Goal: Find specific page/section: Find specific page/section

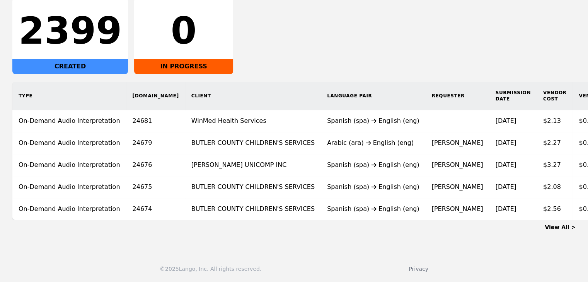
scroll to position [0, 56]
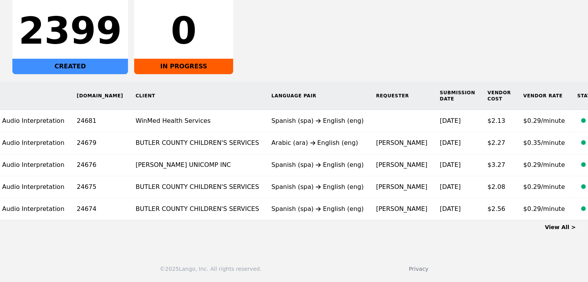
click at [564, 227] on link "View All >" at bounding box center [560, 227] width 31 height 6
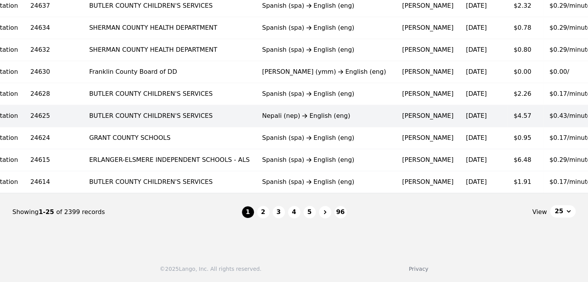
scroll to position [479, 0]
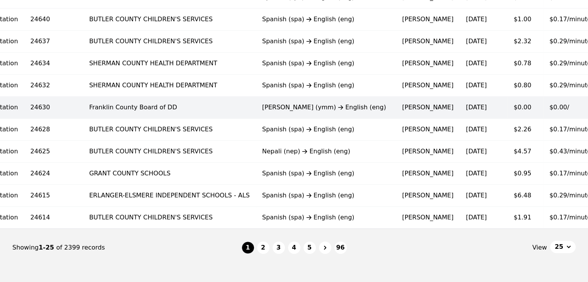
click at [396, 109] on td "[PERSON_NAME]" at bounding box center [428, 108] width 64 height 22
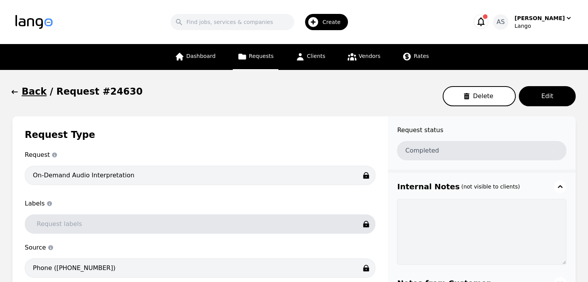
click at [12, 93] on icon "button" at bounding box center [15, 92] width 6 height 4
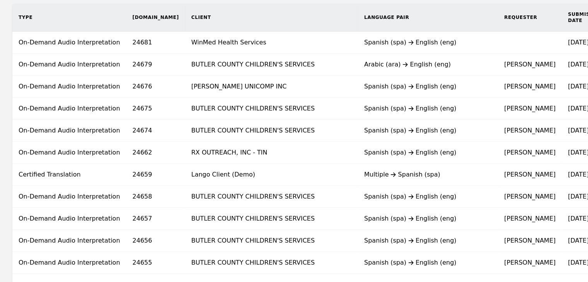
scroll to position [387, 0]
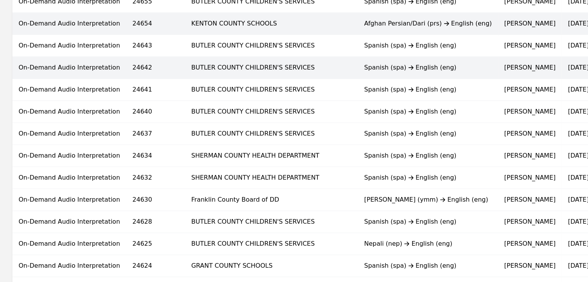
click at [364, 19] on div "Afghan Persian/Dari (prs) English (eng)" at bounding box center [428, 23] width 128 height 9
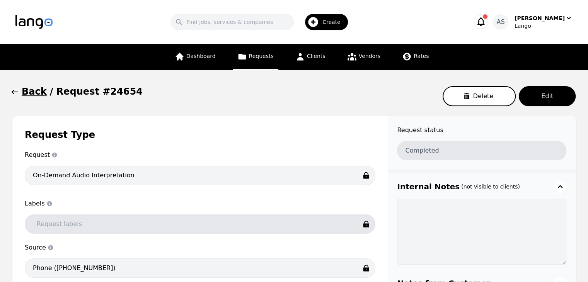
type input "00:37:05"
type input "$0.00"
type input "00:37:05"
type input "$0.00"
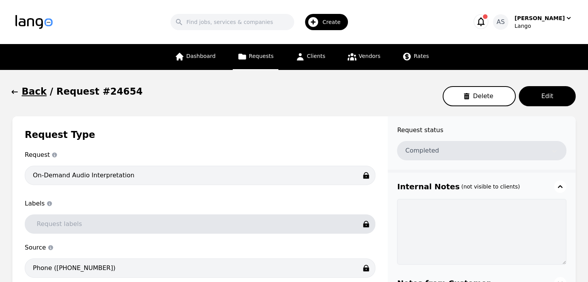
type input "$0.00"
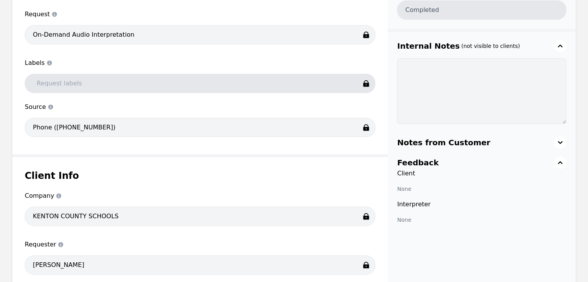
scroll to position [15, 0]
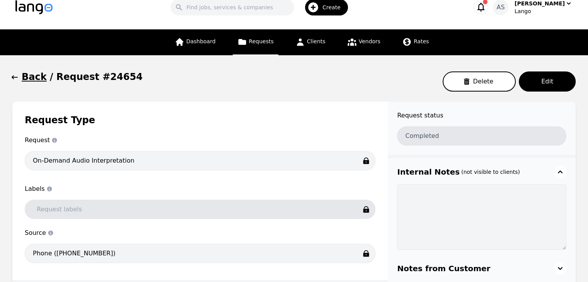
click at [15, 76] on icon "button" at bounding box center [15, 77] width 8 height 8
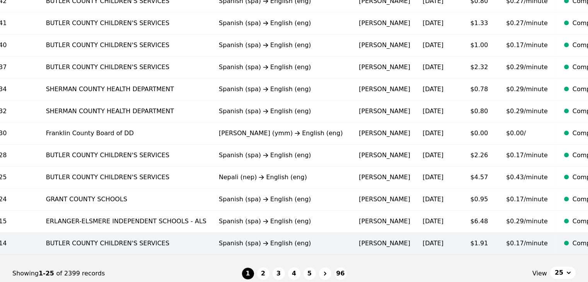
scroll to position [518, 0]
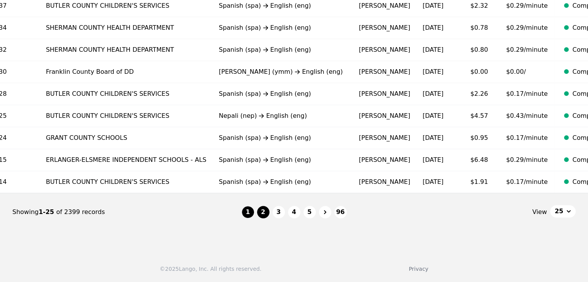
click at [261, 212] on button "2" at bounding box center [263, 212] width 12 height 12
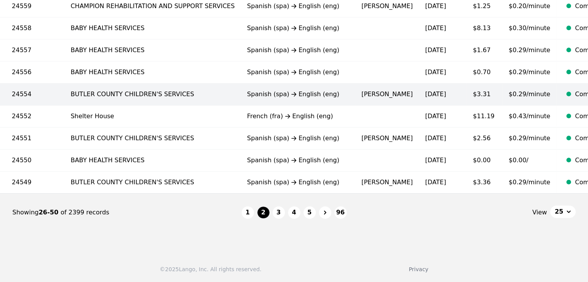
scroll to position [518, 0]
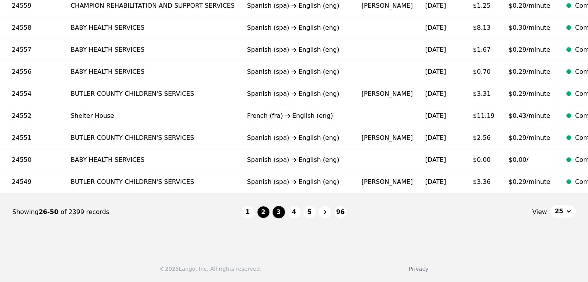
click at [276, 208] on button "3" at bounding box center [279, 212] width 12 height 12
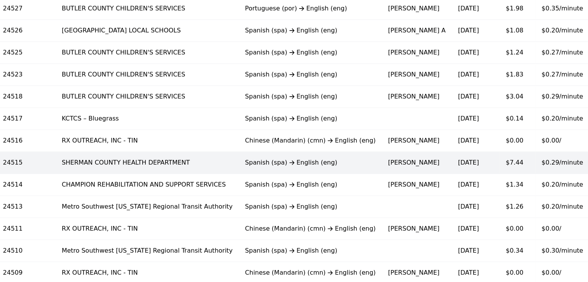
scroll to position [479, 0]
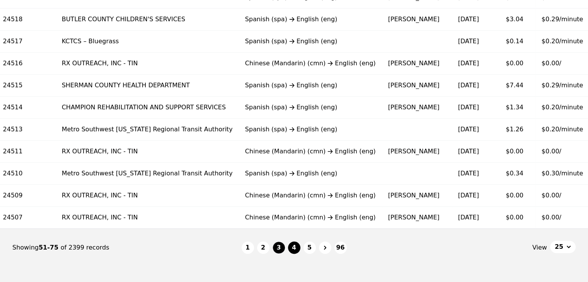
click at [295, 254] on button "4" at bounding box center [294, 248] width 12 height 12
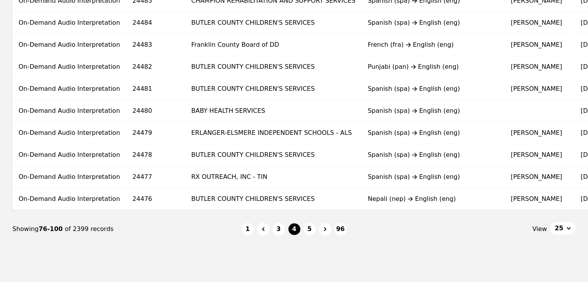
scroll to position [503, 0]
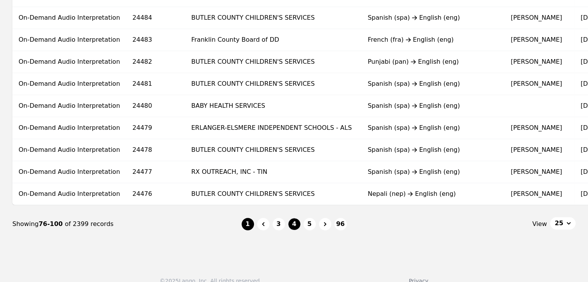
click at [254, 227] on button "1" at bounding box center [248, 224] width 12 height 12
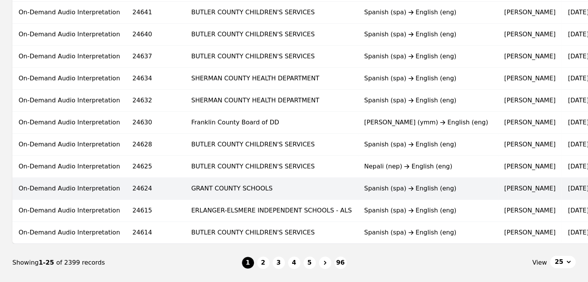
scroll to position [518, 0]
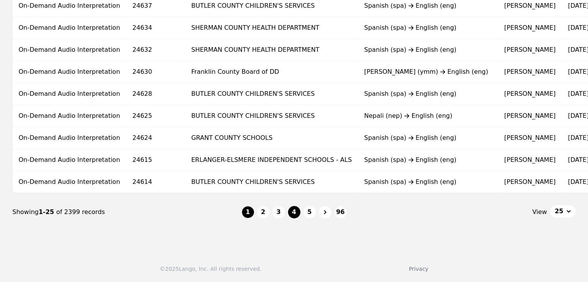
click at [297, 216] on button "4" at bounding box center [294, 212] width 12 height 12
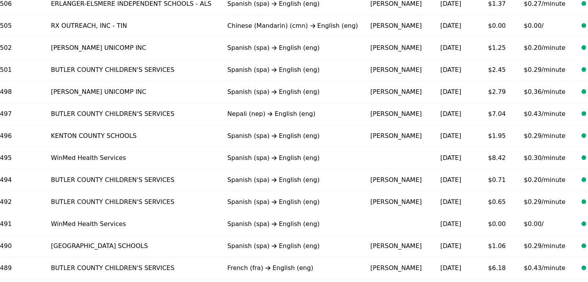
scroll to position [518, 0]
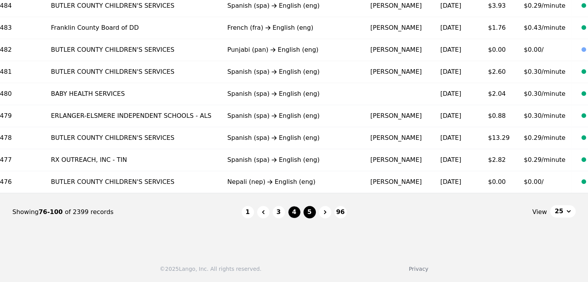
click at [309, 215] on button "5" at bounding box center [310, 212] width 12 height 12
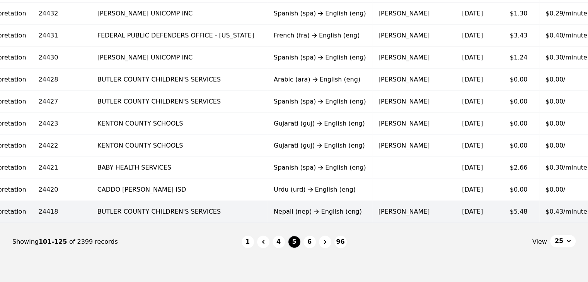
scroll to position [518, 0]
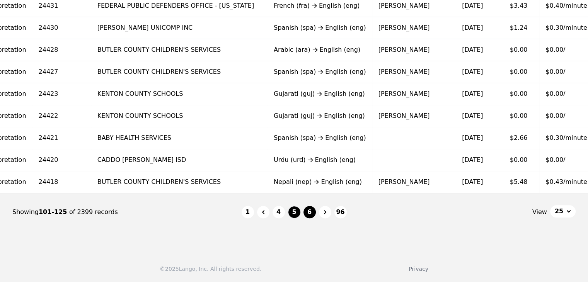
click at [307, 212] on button "6" at bounding box center [310, 212] width 12 height 12
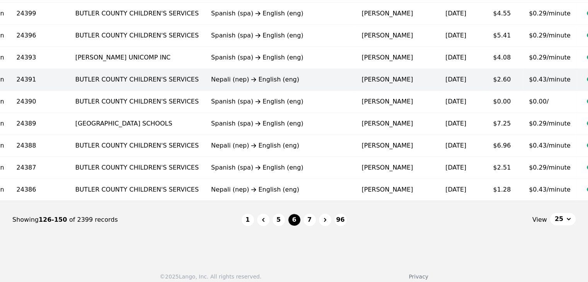
scroll to position [518, 0]
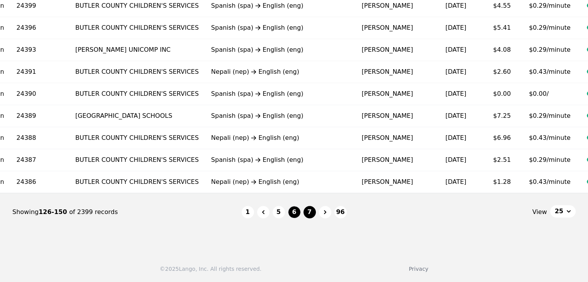
click at [312, 215] on button "7" at bounding box center [310, 212] width 12 height 12
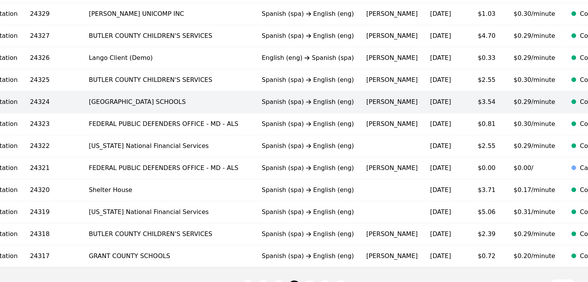
scroll to position [518, 0]
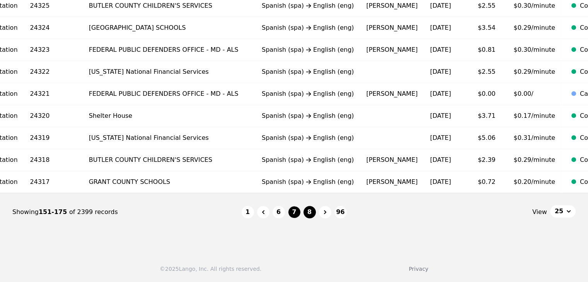
click at [312, 213] on button "8" at bounding box center [310, 212] width 12 height 12
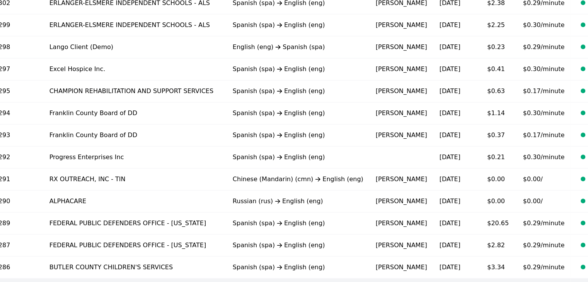
scroll to position [518, 0]
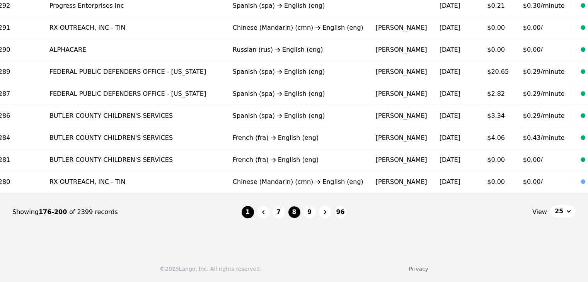
click at [252, 213] on button "1" at bounding box center [248, 212] width 12 height 12
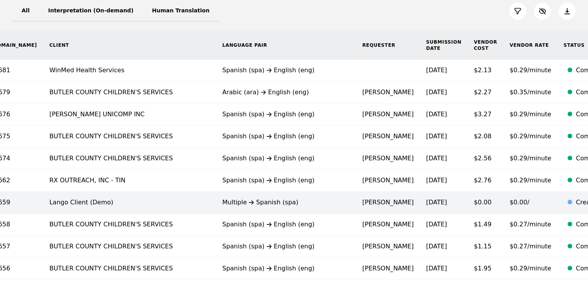
scroll to position [92, 0]
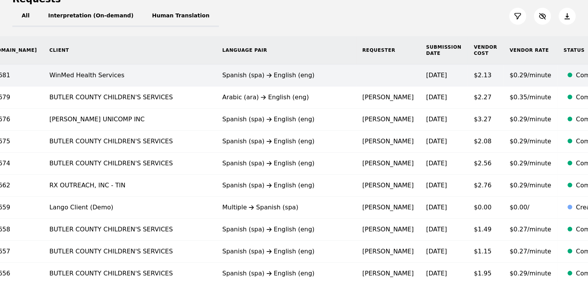
click at [256, 75] on div "Spanish (spa) English (eng)" at bounding box center [286, 75] width 128 height 9
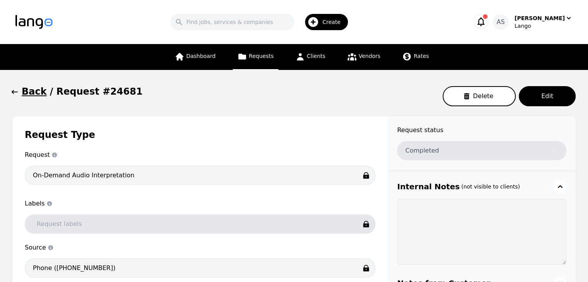
click at [15, 94] on icon "button" at bounding box center [15, 92] width 8 height 8
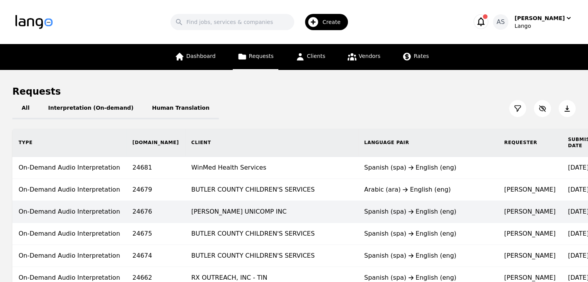
click at [364, 208] on div "Spanish (spa) English (eng)" at bounding box center [428, 211] width 128 height 9
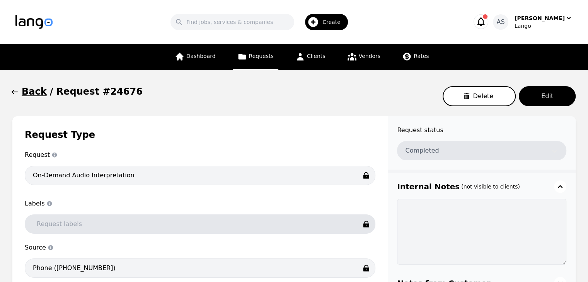
click at [13, 89] on icon "button" at bounding box center [15, 92] width 8 height 8
